Goal: Contribute content: Contribute content

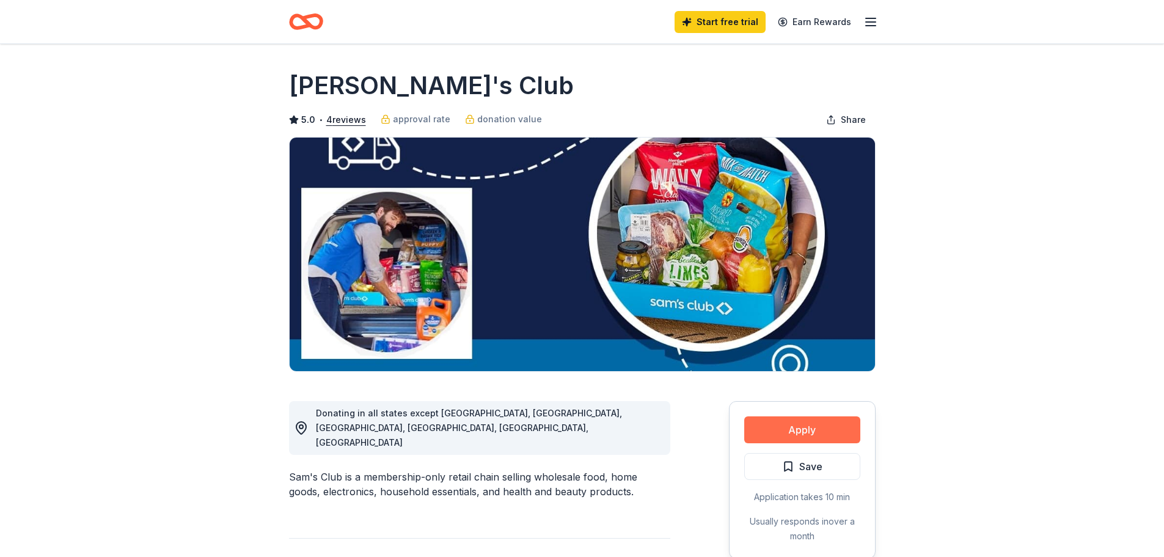
click at [780, 425] on button "Apply" at bounding box center [802, 429] width 116 height 27
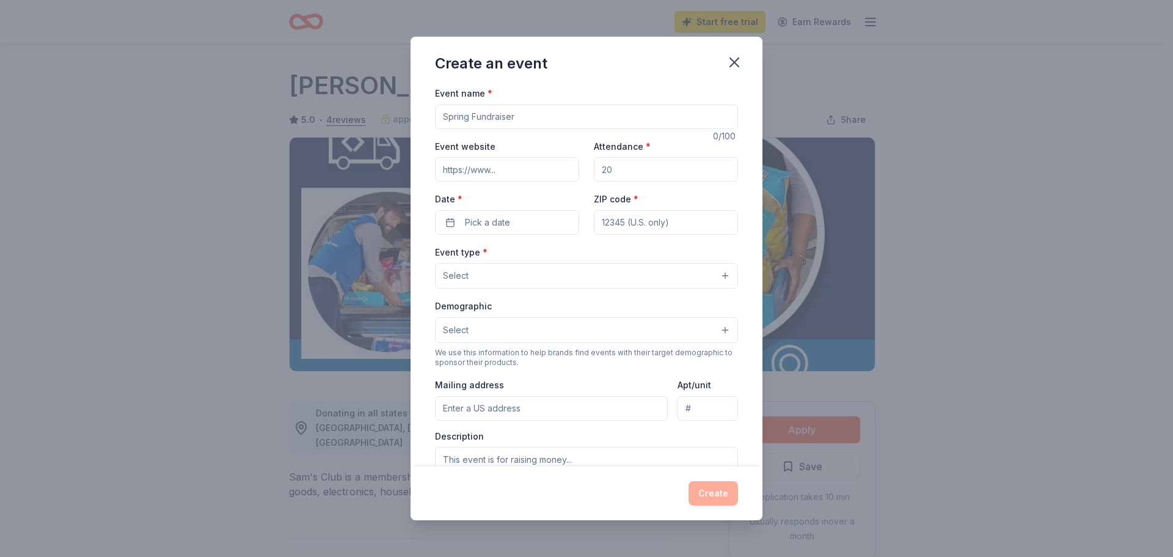
click at [586, 120] on input "Event name *" at bounding box center [586, 116] width 303 height 24
type input "Fall Festival"
click at [654, 166] on input "Attendance *" at bounding box center [666, 169] width 144 height 24
type input "500"
click at [476, 222] on span "Pick a date" at bounding box center [487, 222] width 45 height 15
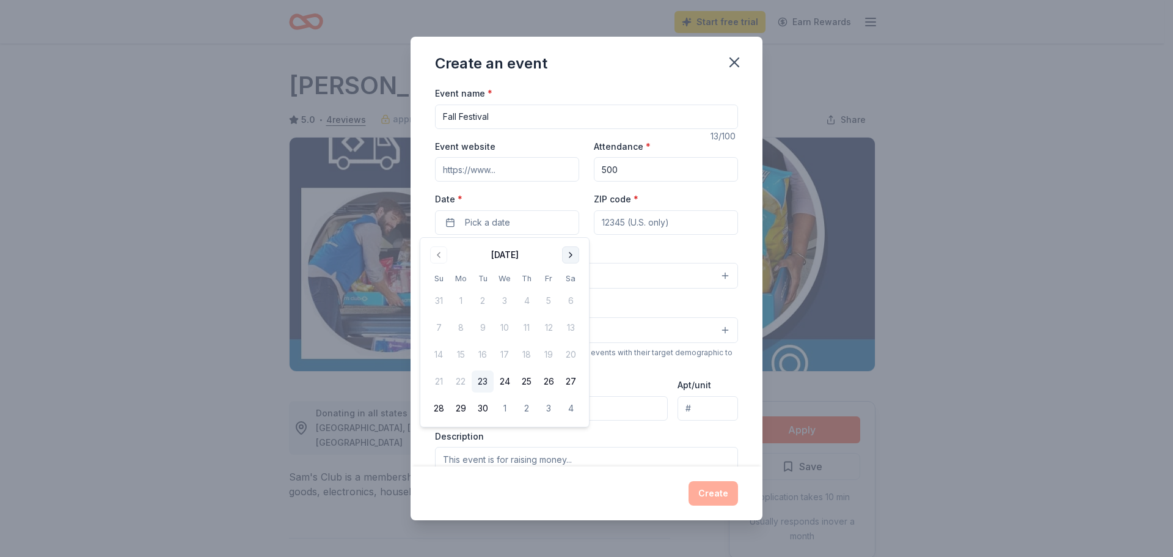
click at [566, 251] on button "Go to next month" at bounding box center [570, 254] width 17 height 17
click at [527, 356] on button "16" at bounding box center [527, 354] width 22 height 22
click at [650, 249] on div "Event type * Select" at bounding box center [586, 266] width 303 height 45
click at [649, 217] on input "ZIP code *" at bounding box center [666, 222] width 144 height 24
type input "32405"
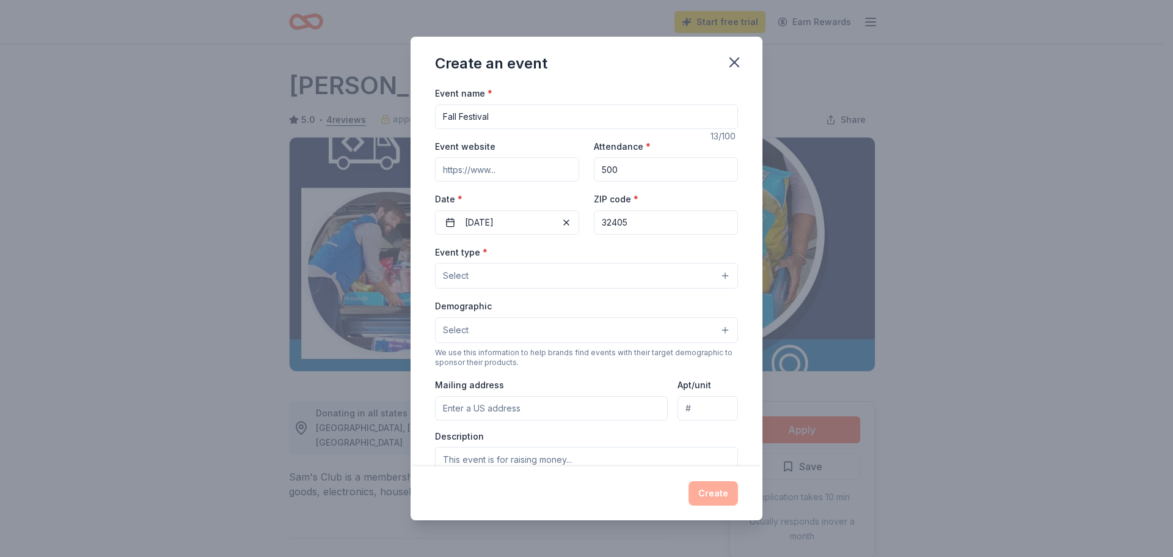
click at [630, 279] on button "Select" at bounding box center [586, 276] width 303 height 26
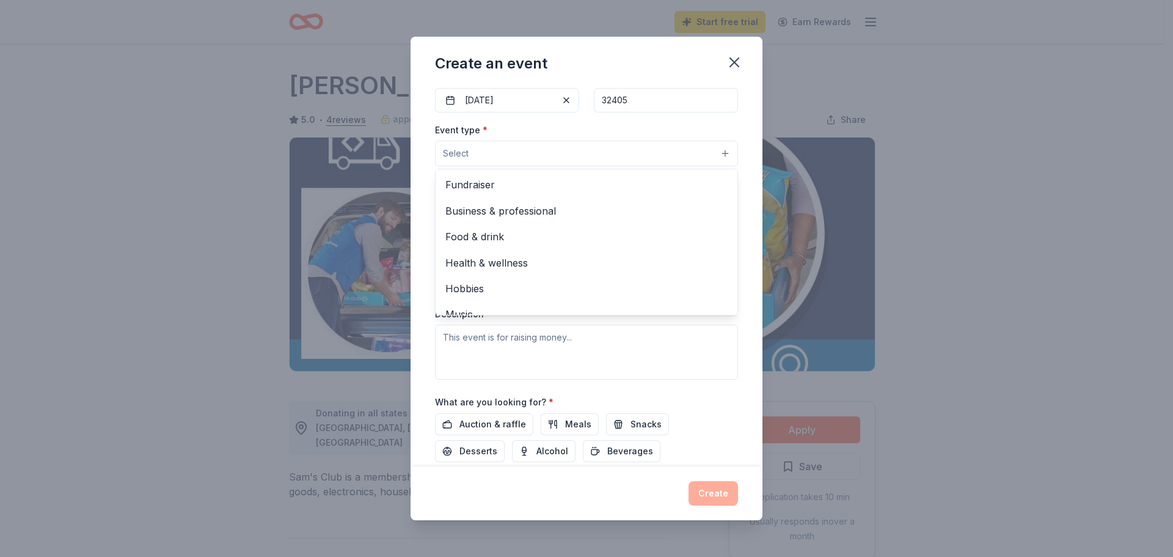
scroll to position [61, 0]
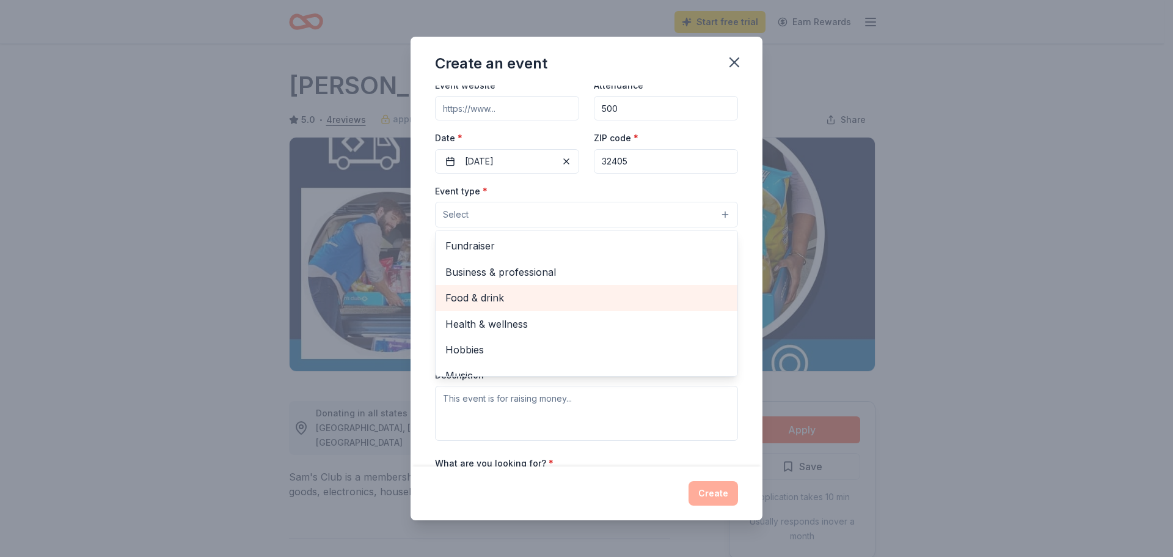
click at [486, 295] on span "Food & drink" at bounding box center [586, 298] width 282 height 16
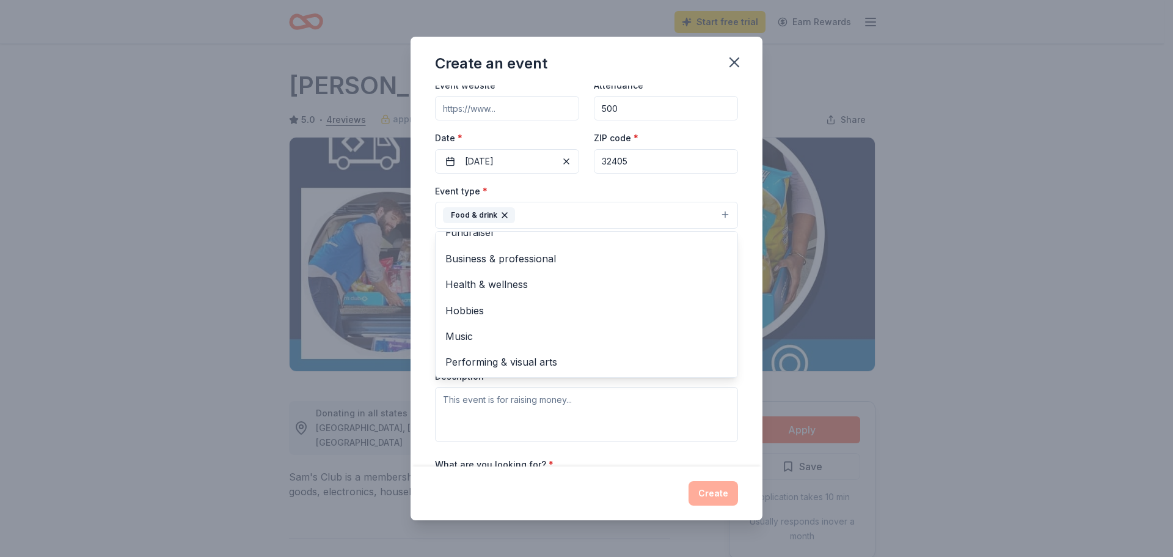
click at [1007, 318] on div "Create an event Event name * Fall Festival 13 /100 Event website Attendance * 5…" at bounding box center [586, 278] width 1173 height 557
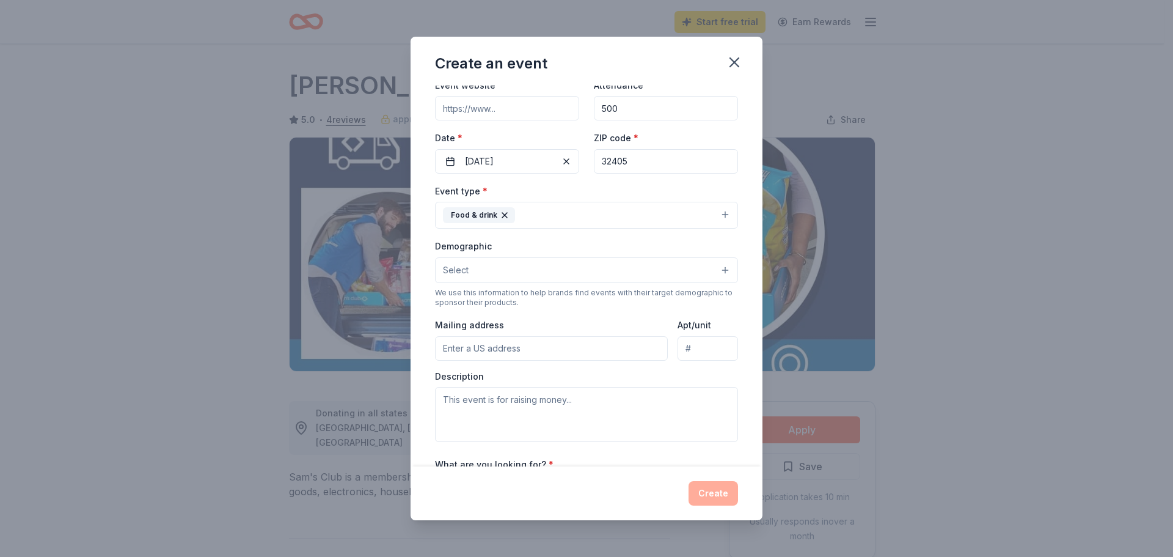
click at [500, 274] on button "Select" at bounding box center [586, 270] width 303 height 26
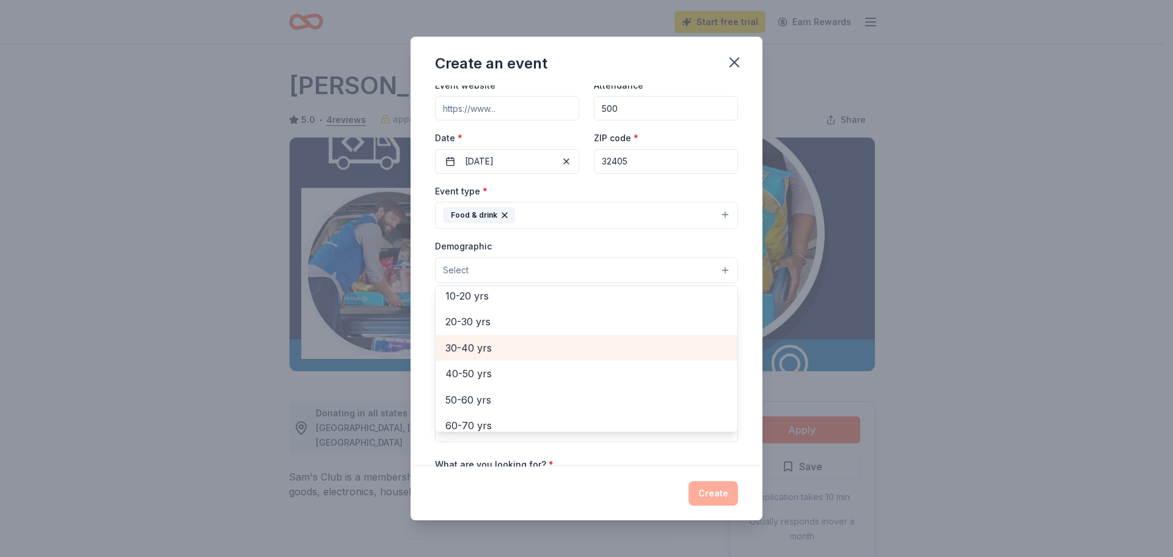
scroll to position [74, 0]
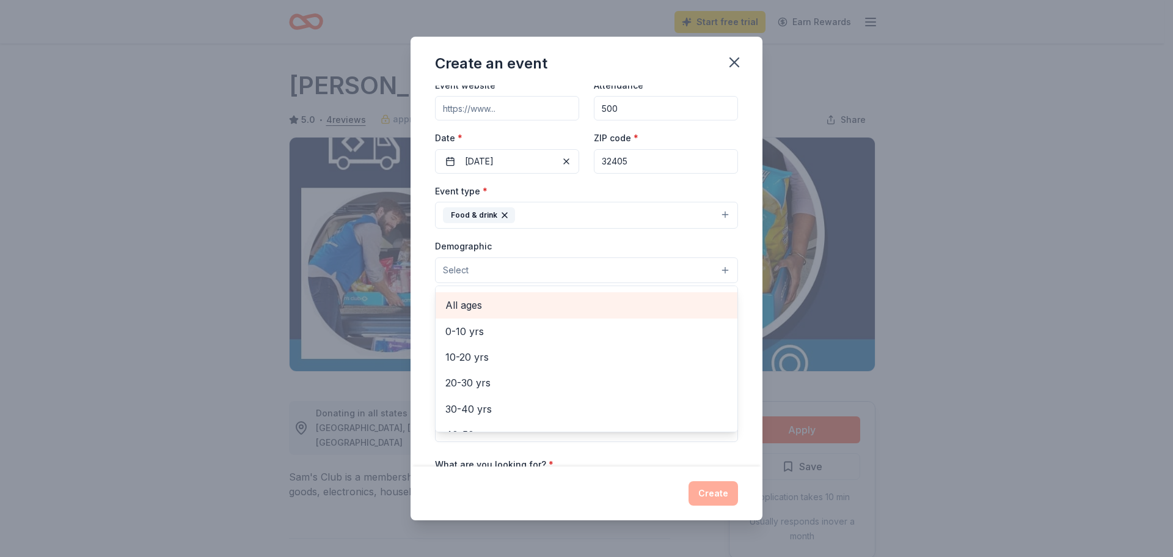
click at [487, 302] on span "All ages" at bounding box center [586, 305] width 282 height 16
click at [860, 325] on div "Create an event Event name * Fall Festival 13 /100 Event website Attendance * 5…" at bounding box center [586, 278] width 1173 height 557
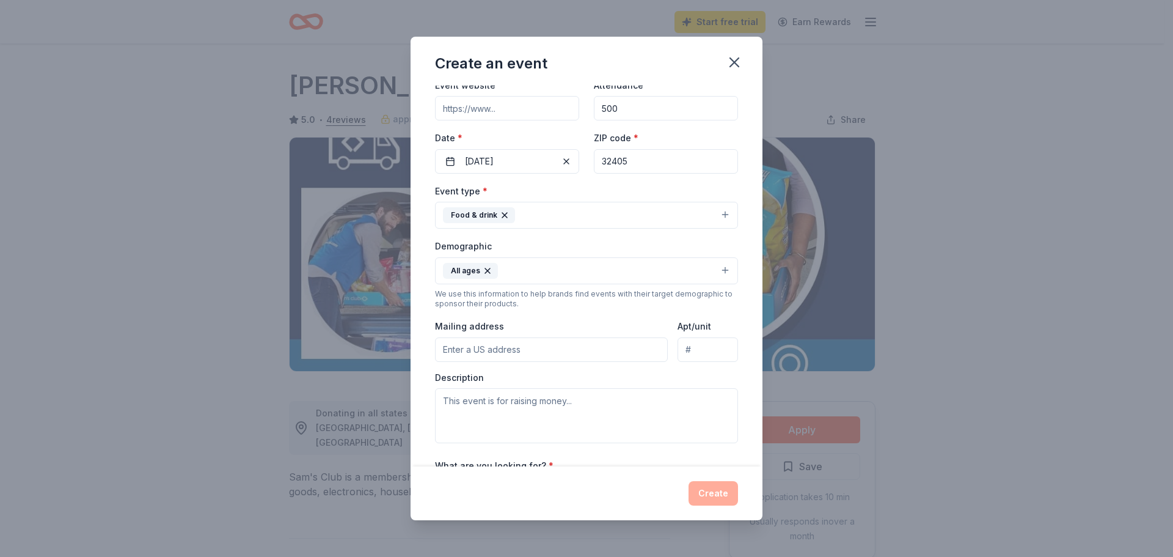
click at [506, 350] on input "Mailing address" at bounding box center [551, 349] width 233 height 24
type input "[STREET_ADDRESS][US_STATE]"
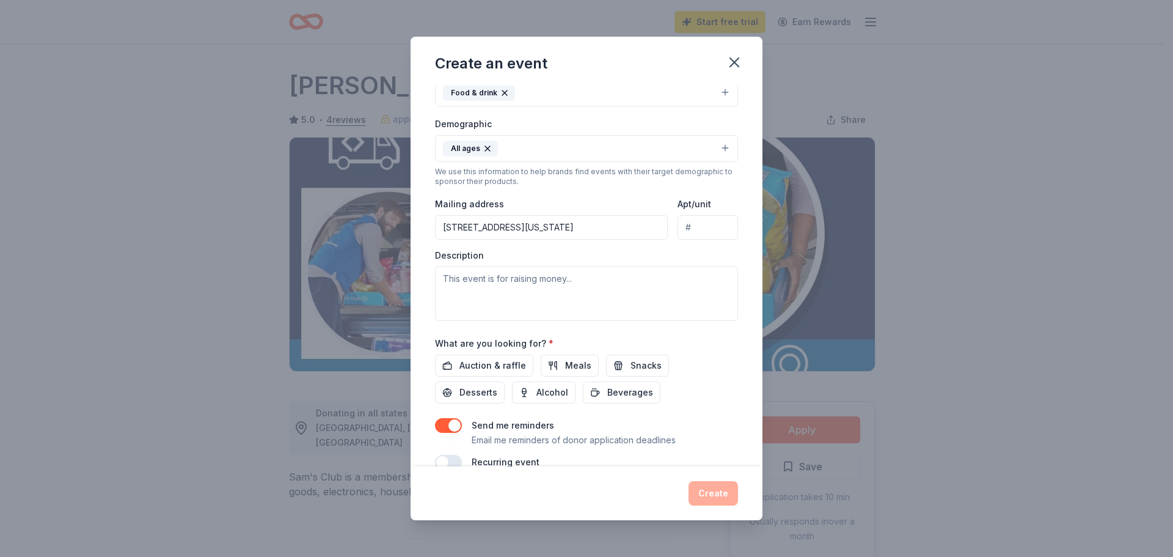
scroll to position [206, 0]
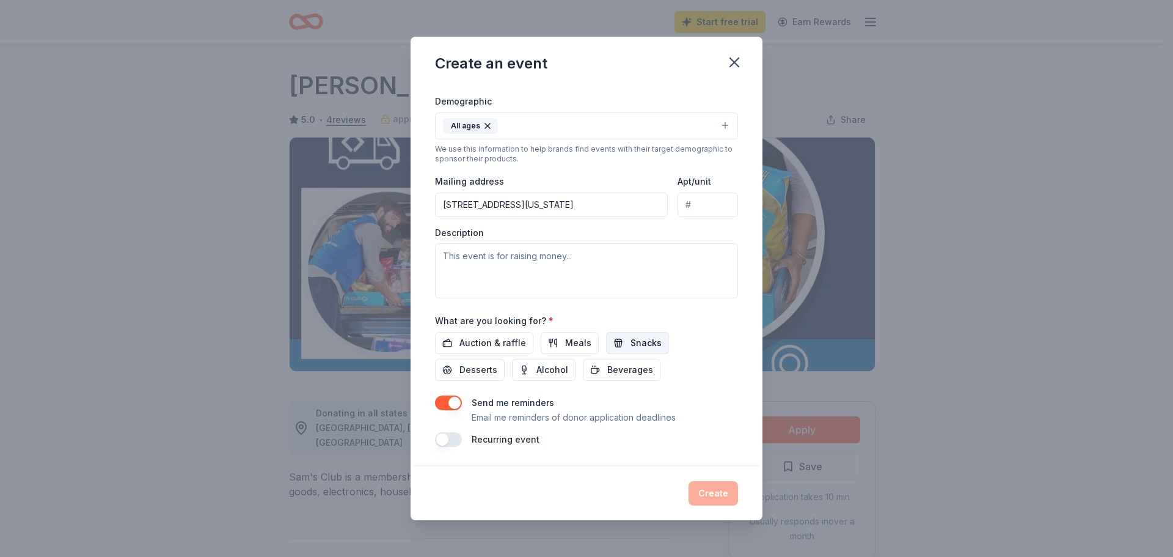
click at [640, 344] on span "Snacks" at bounding box center [645, 342] width 31 height 15
click at [610, 365] on span "Beverages" at bounding box center [630, 369] width 46 height 15
click at [500, 252] on textarea at bounding box center [586, 270] width 303 height 55
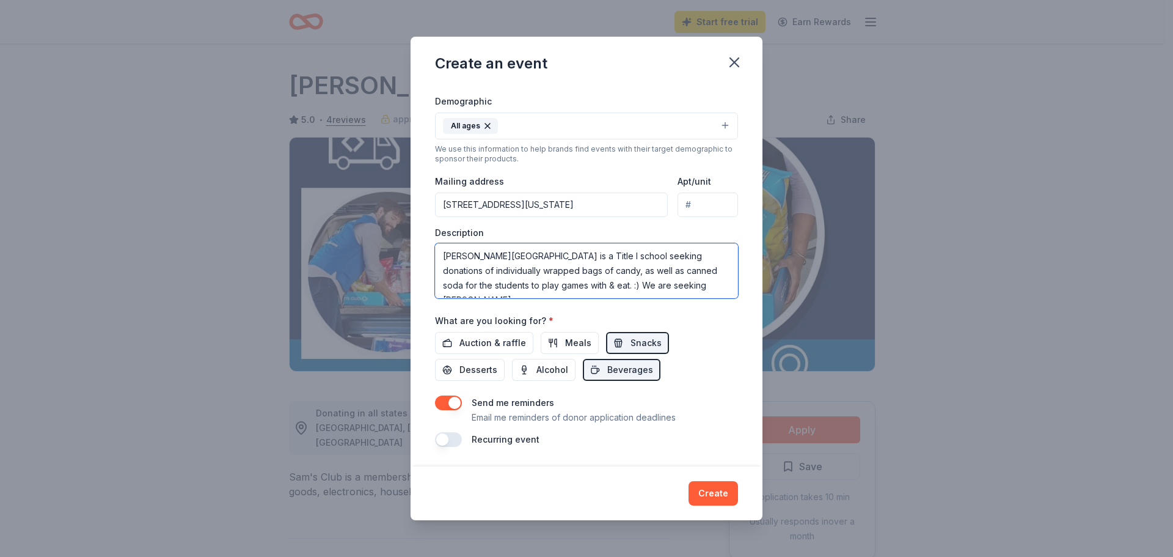
click at [652, 255] on textarea "[PERSON_NAME][GEOGRAPHIC_DATA] is a Title I school seeking donations of individ…" at bounding box center [586, 270] width 303 height 55
click at [677, 289] on textarea "[PERSON_NAME][GEOGRAPHIC_DATA] is a Title I school requesting donations of indi…" at bounding box center [586, 270] width 303 height 55
click at [611, 280] on textarea "[PERSON_NAME][GEOGRAPHIC_DATA] is a Title I school requesting donations of indi…" at bounding box center [586, 270] width 303 height 55
click at [592, 294] on textarea "[PERSON_NAME][GEOGRAPHIC_DATA] is a Title I school requesting donations of indi…" at bounding box center [586, 270] width 303 height 55
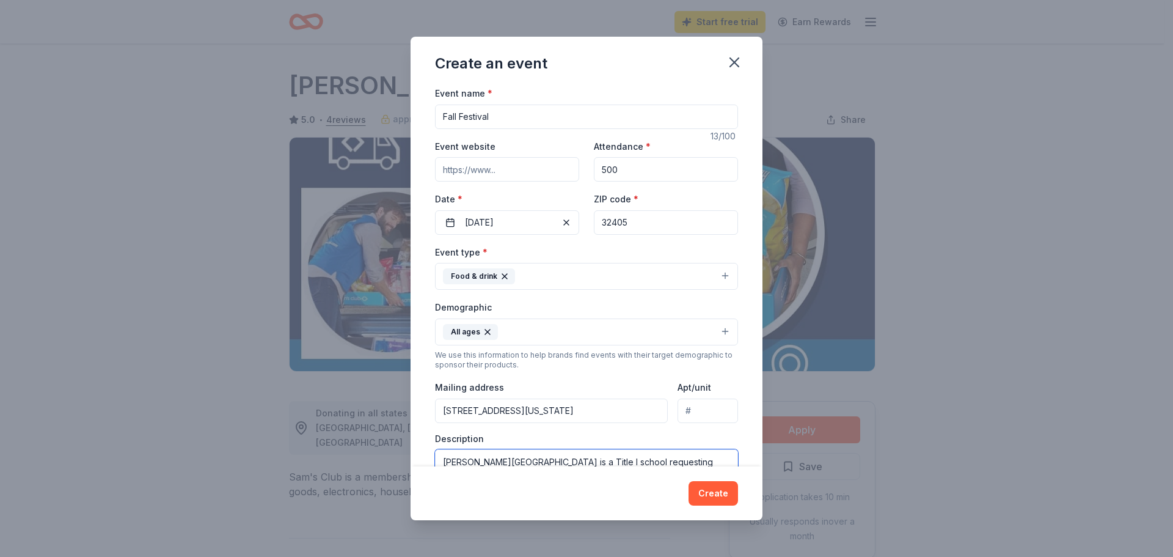
scroll to position [122, 0]
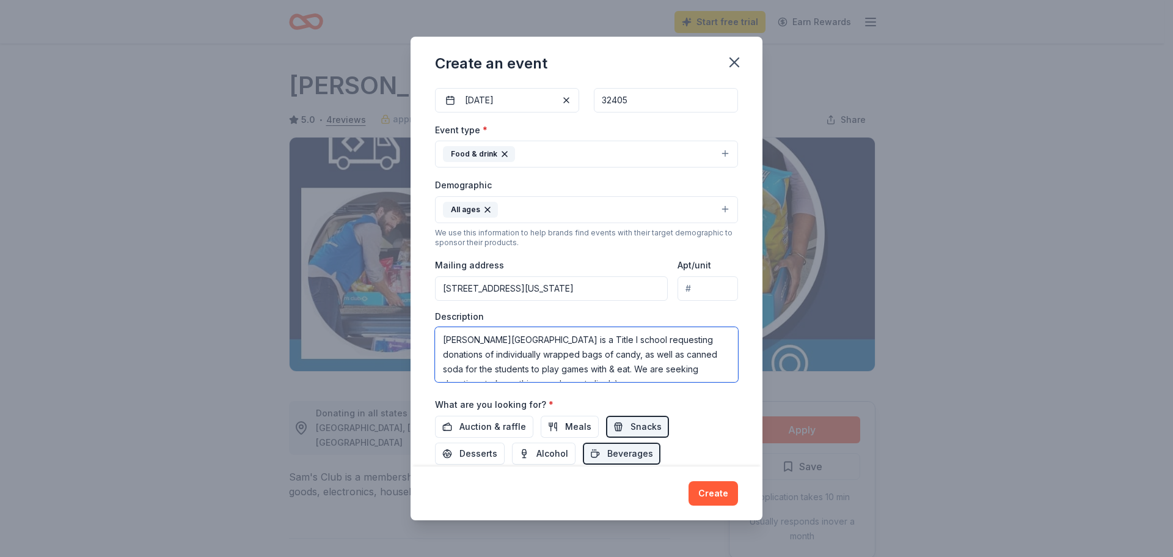
type textarea "[PERSON_NAME][GEOGRAPHIC_DATA] is a Title I school requesting donations of indi…"
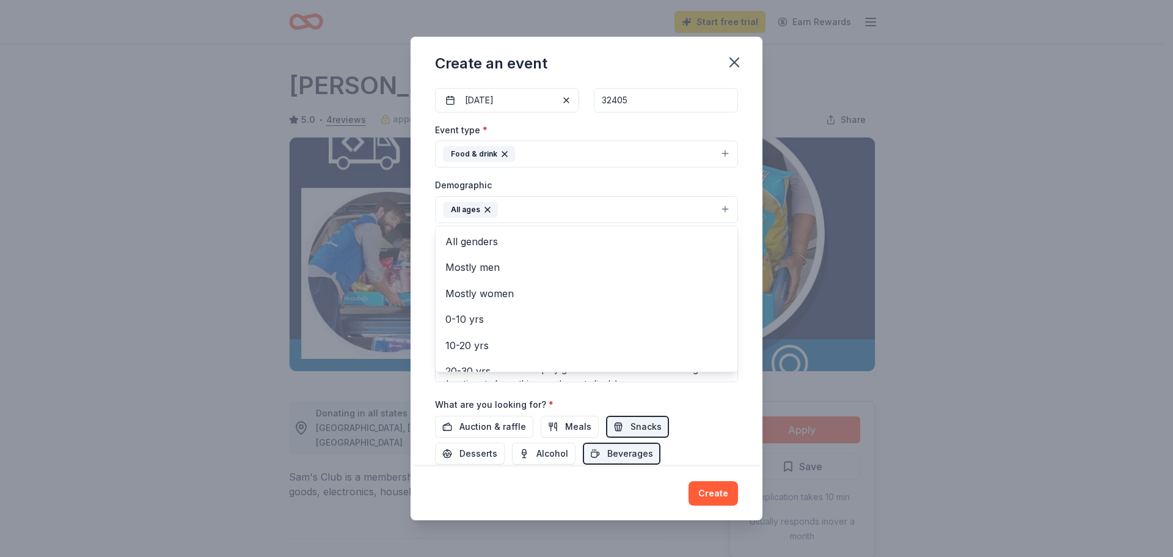
click at [701, 211] on button "All ages" at bounding box center [586, 209] width 303 height 27
click at [481, 202] on div "All ages" at bounding box center [470, 210] width 55 height 16
click at [514, 213] on button "All ages" at bounding box center [586, 209] width 303 height 27
click at [473, 312] on span "0-10 yrs" at bounding box center [586, 319] width 282 height 16
click at [480, 202] on div "All ages" at bounding box center [470, 210] width 55 height 16
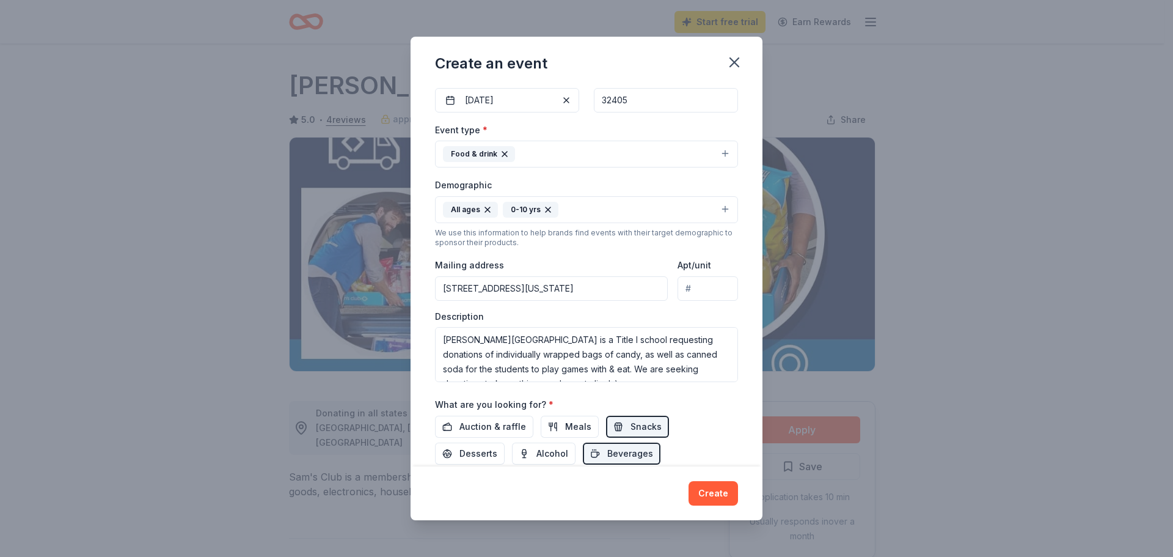
click at [481, 202] on div "All ages" at bounding box center [470, 210] width 55 height 16
click at [487, 205] on icon "button" at bounding box center [488, 210] width 10 height 10
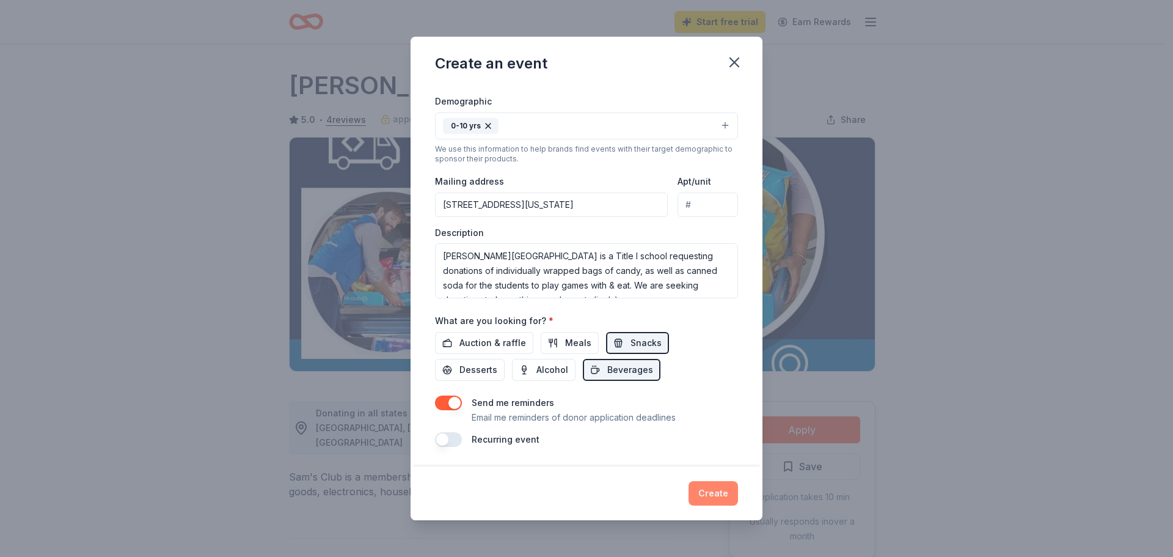
click at [718, 497] on button "Create" at bounding box center [712, 493] width 49 height 24
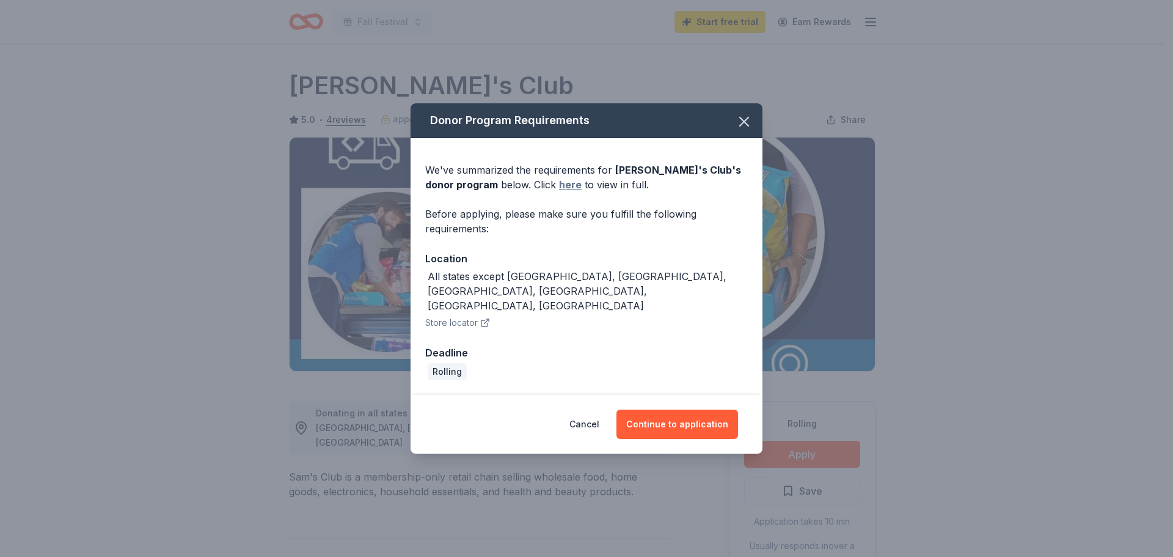
click at [559, 192] on link "here" at bounding box center [570, 184] width 23 height 15
click at [680, 413] on button "Continue to application" at bounding box center [677, 423] width 122 height 29
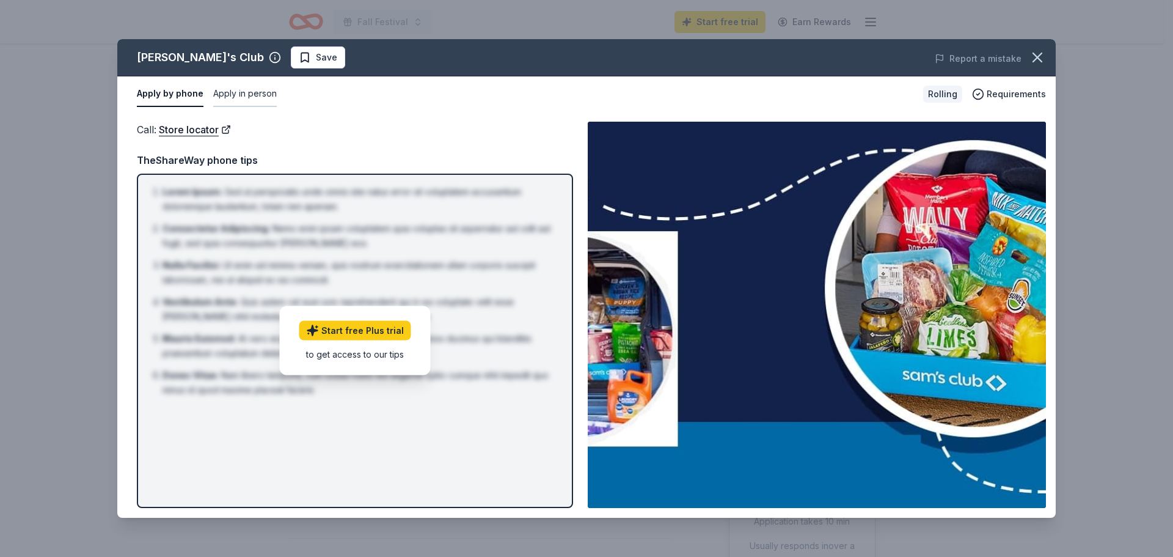
click at [252, 86] on button "Apply in person" at bounding box center [245, 94] width 64 height 26
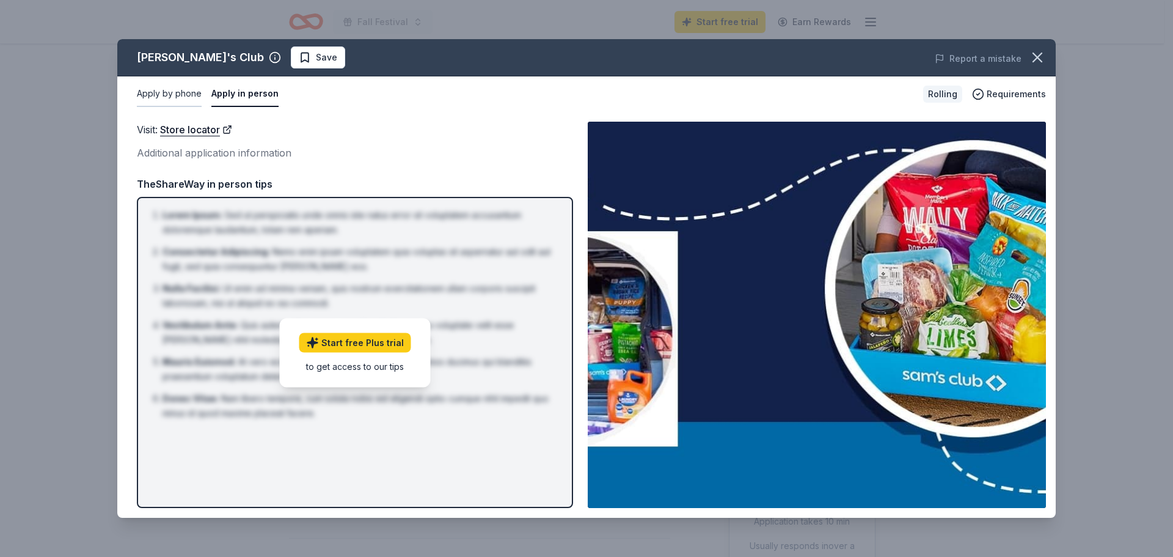
click at [189, 97] on button "Apply by phone" at bounding box center [169, 94] width 65 height 26
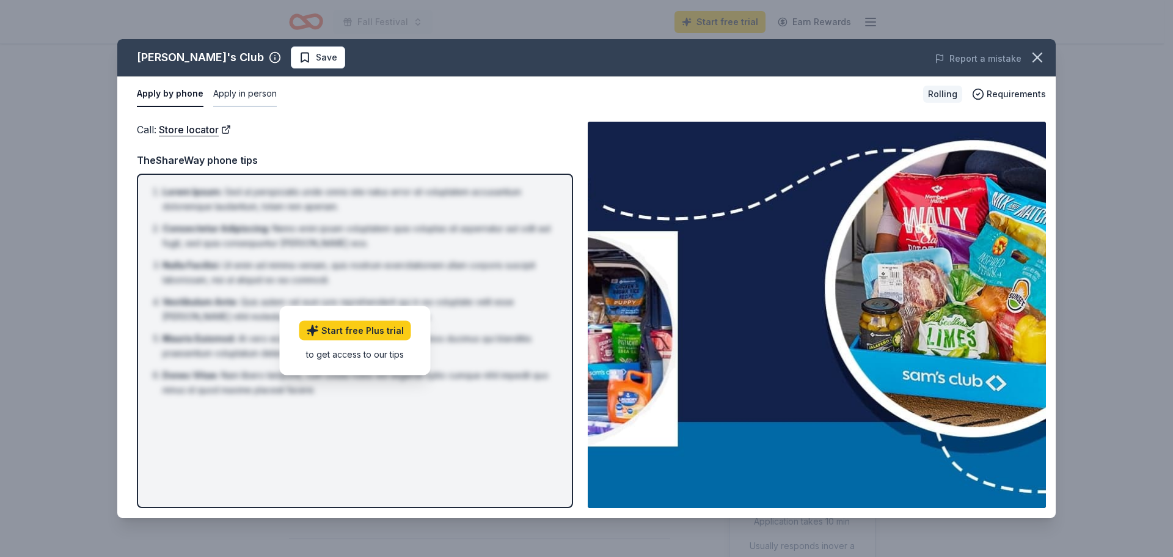
drag, startPoint x: 226, startPoint y: 92, endPoint x: 224, endPoint y: 101, distance: 9.9
click at [226, 93] on button "Apply in person" at bounding box center [245, 94] width 64 height 26
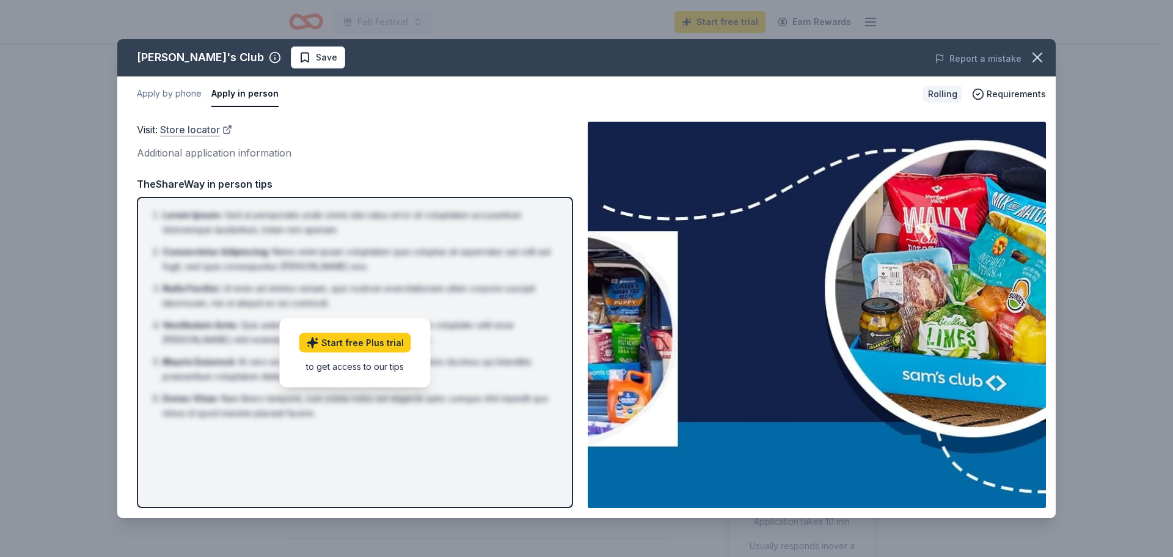
click at [197, 129] on link "Store locator" at bounding box center [196, 130] width 72 height 16
